Goal: Task Accomplishment & Management: Manage account settings

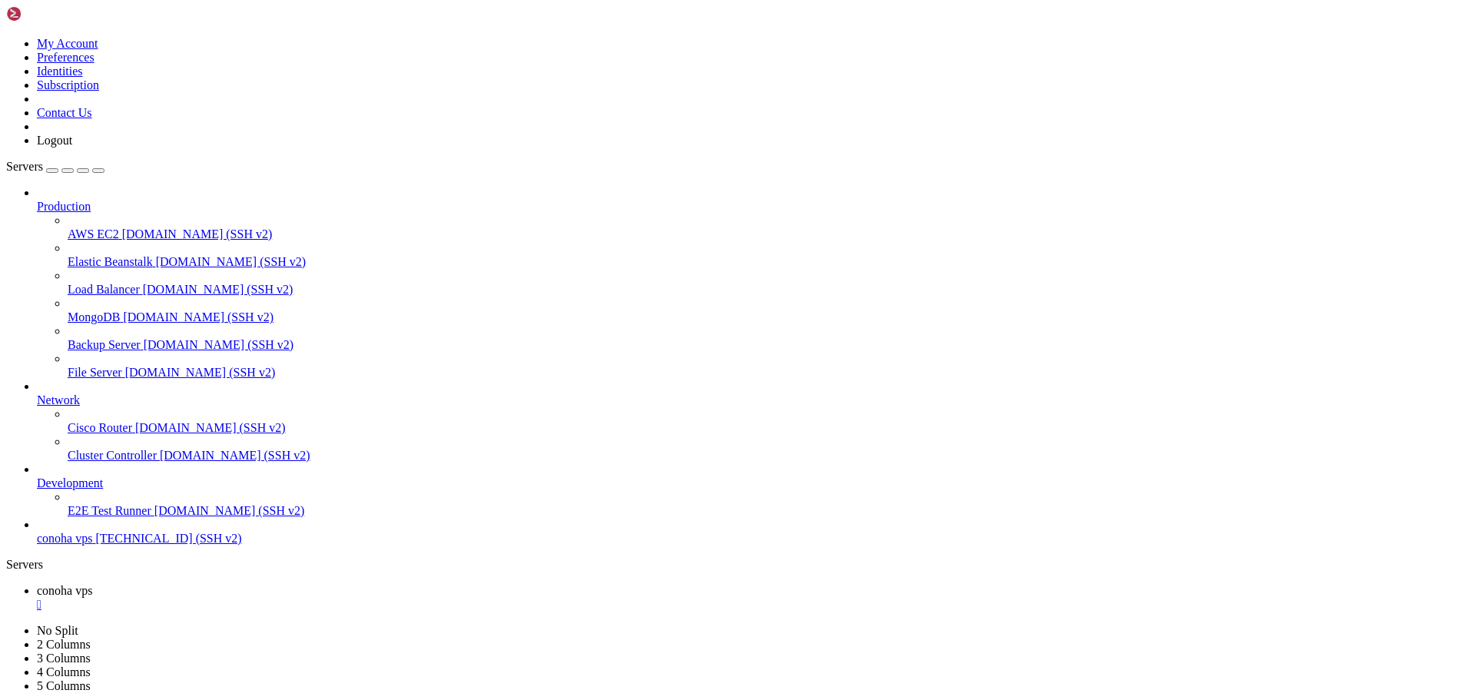
scroll to position [183, 0]
click at [6, 624] on icon at bounding box center [6, 624] width 0 height 0
click at [16, 18] on img at bounding box center [50, 13] width 88 height 15
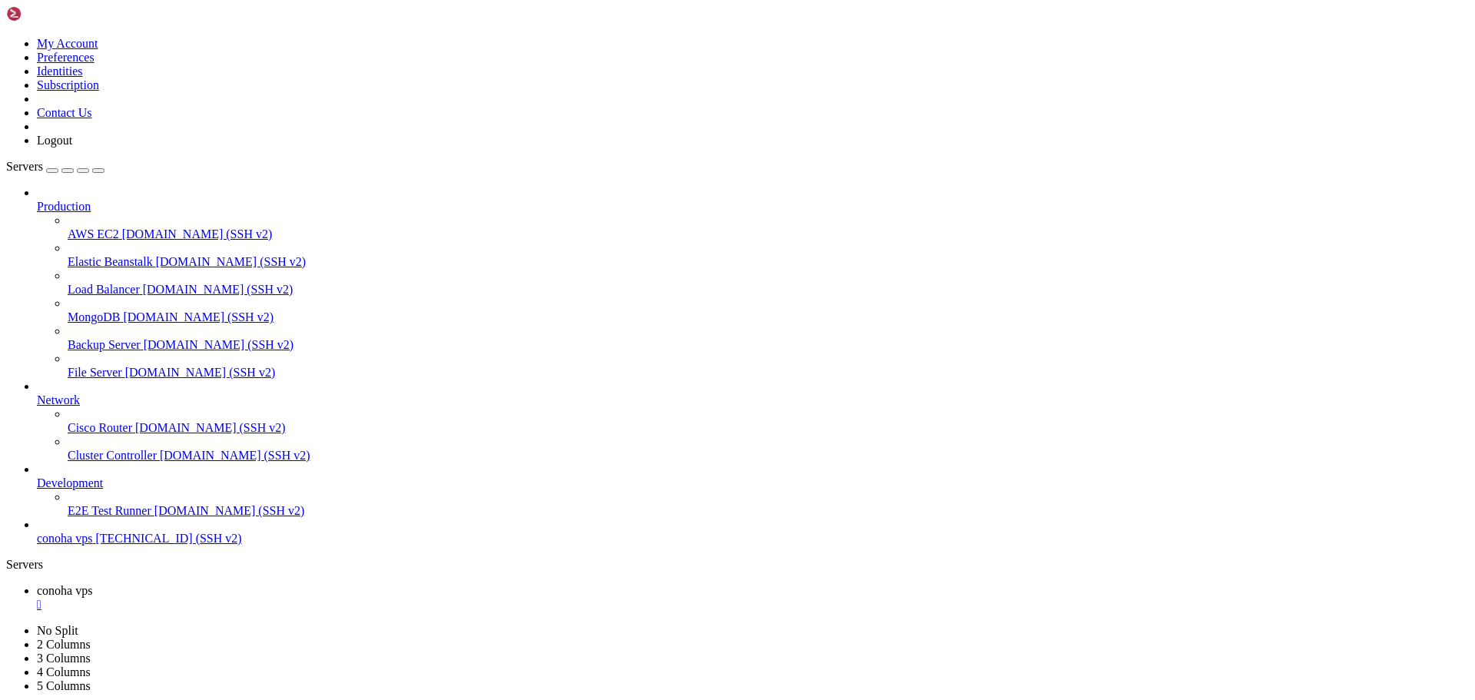
click at [27, 17] on img at bounding box center [50, 13] width 88 height 15
click at [58, 22] on img at bounding box center [50, 13] width 88 height 15
click at [6, 37] on icon at bounding box center [6, 37] width 0 height 0
click at [72, 147] on link "Logout" at bounding box center [54, 140] width 35 height 13
